Goal: Task Accomplishment & Management: Manage account settings

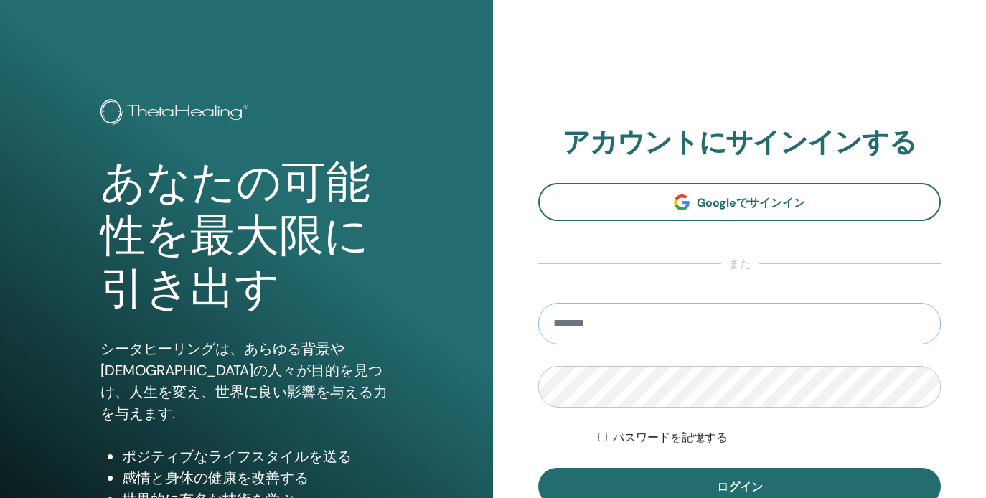
type input "**********"
click at [739, 486] on button "ログイン" at bounding box center [739, 486] width 402 height 37
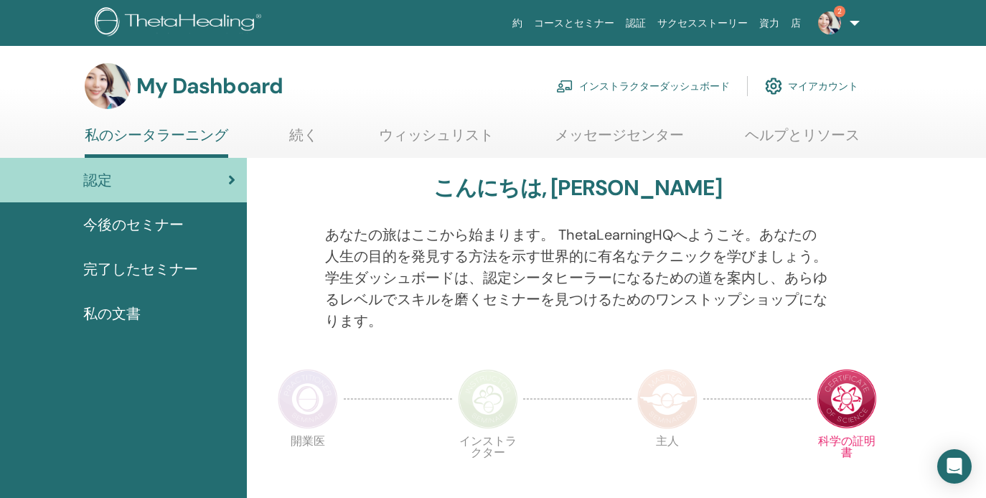
click at [643, 92] on link "インストラクターダッシュボード" at bounding box center [643, 86] width 174 height 32
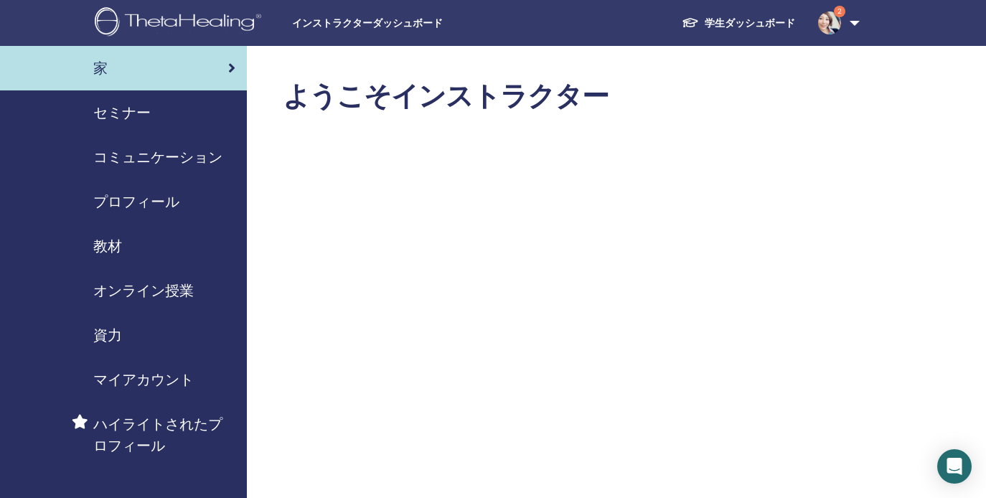
click at [128, 108] on span "セミナー" at bounding box center [121, 113] width 57 height 22
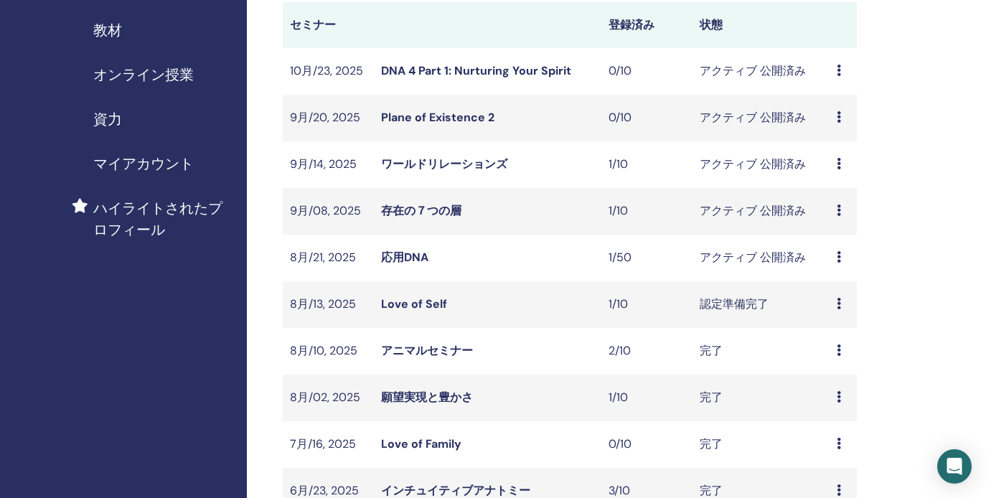
scroll to position [217, 0]
click at [835, 255] on td "プレビュー 編集 出席者 キャンセル" at bounding box center [842, 256] width 27 height 47
click at [839, 256] on icon at bounding box center [838, 255] width 4 height 11
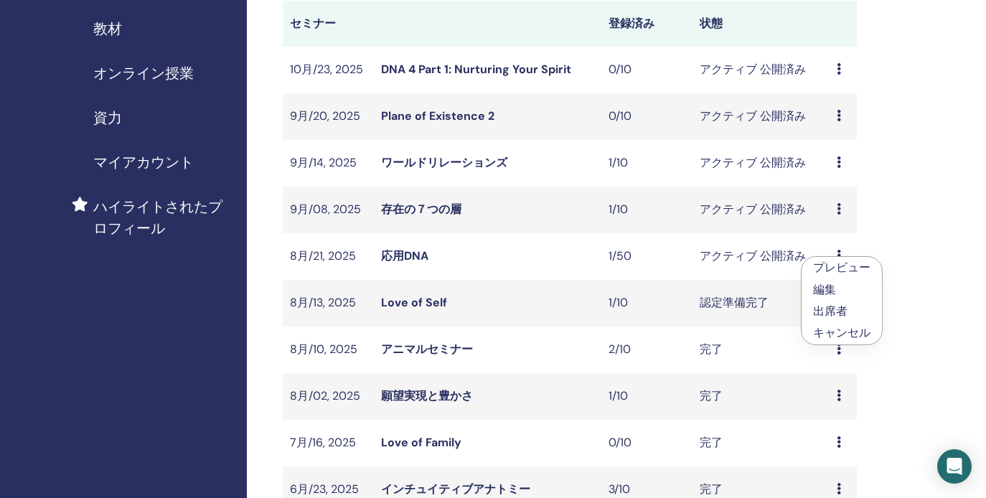
click at [832, 307] on link "出席者" at bounding box center [830, 310] width 34 height 15
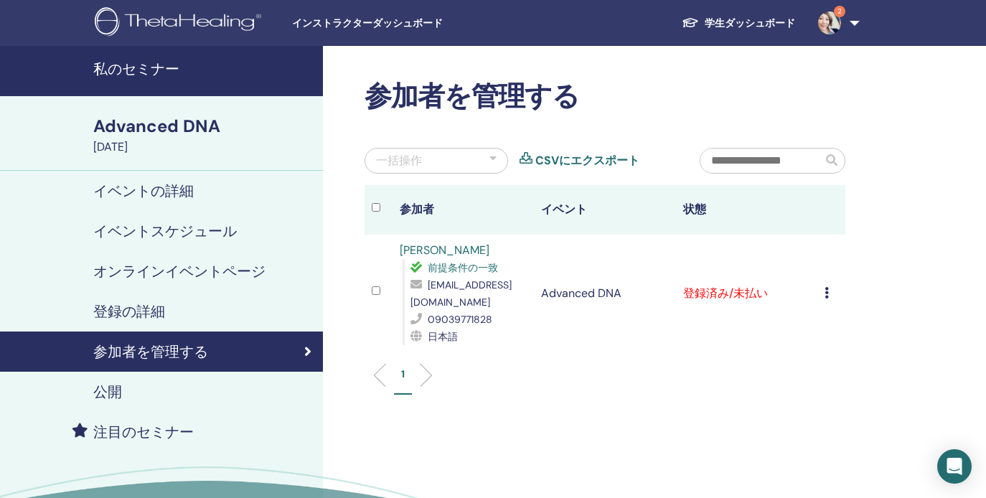
click at [828, 287] on icon at bounding box center [826, 292] width 4 height 11
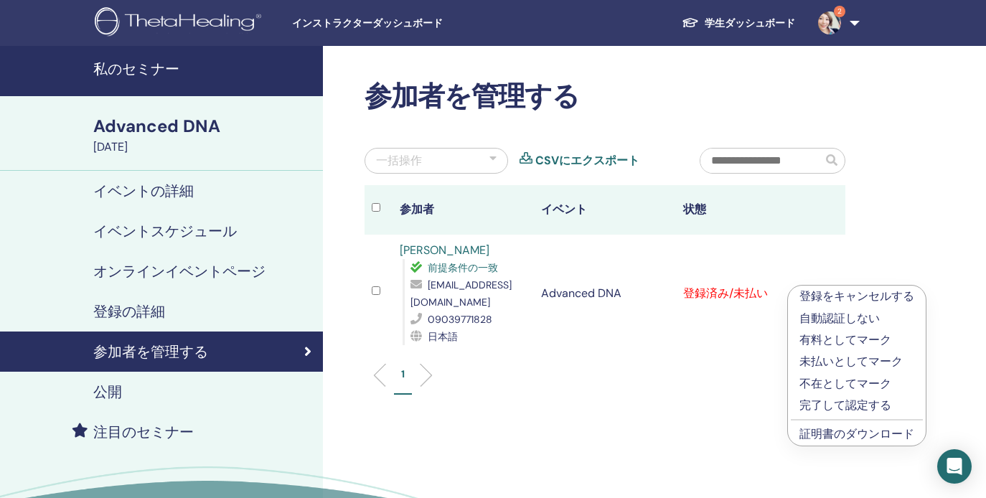
click at [842, 407] on p "完了して認定する" at bounding box center [856, 405] width 115 height 17
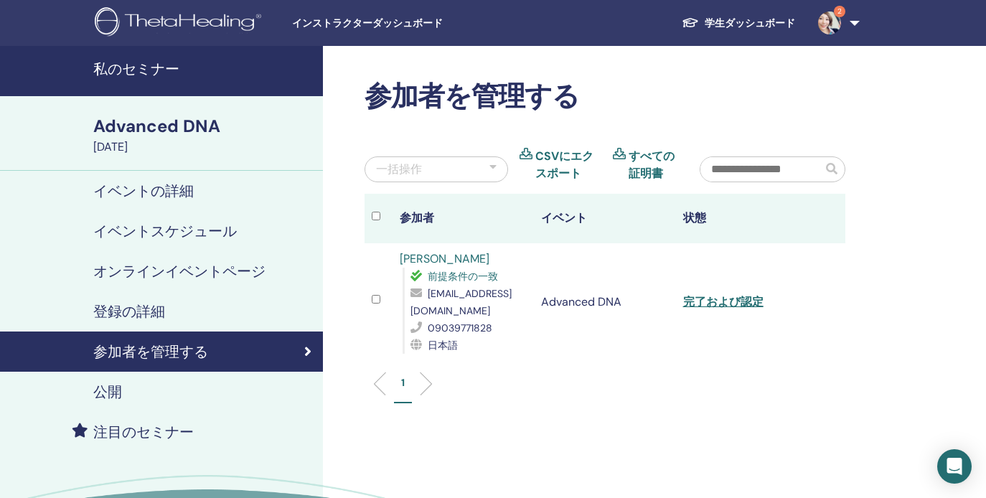
click at [735, 294] on link "完了および認定" at bounding box center [723, 301] width 80 height 15
click at [746, 294] on link "完了および認定" at bounding box center [723, 301] width 80 height 15
